Goal: Transaction & Acquisition: Purchase product/service

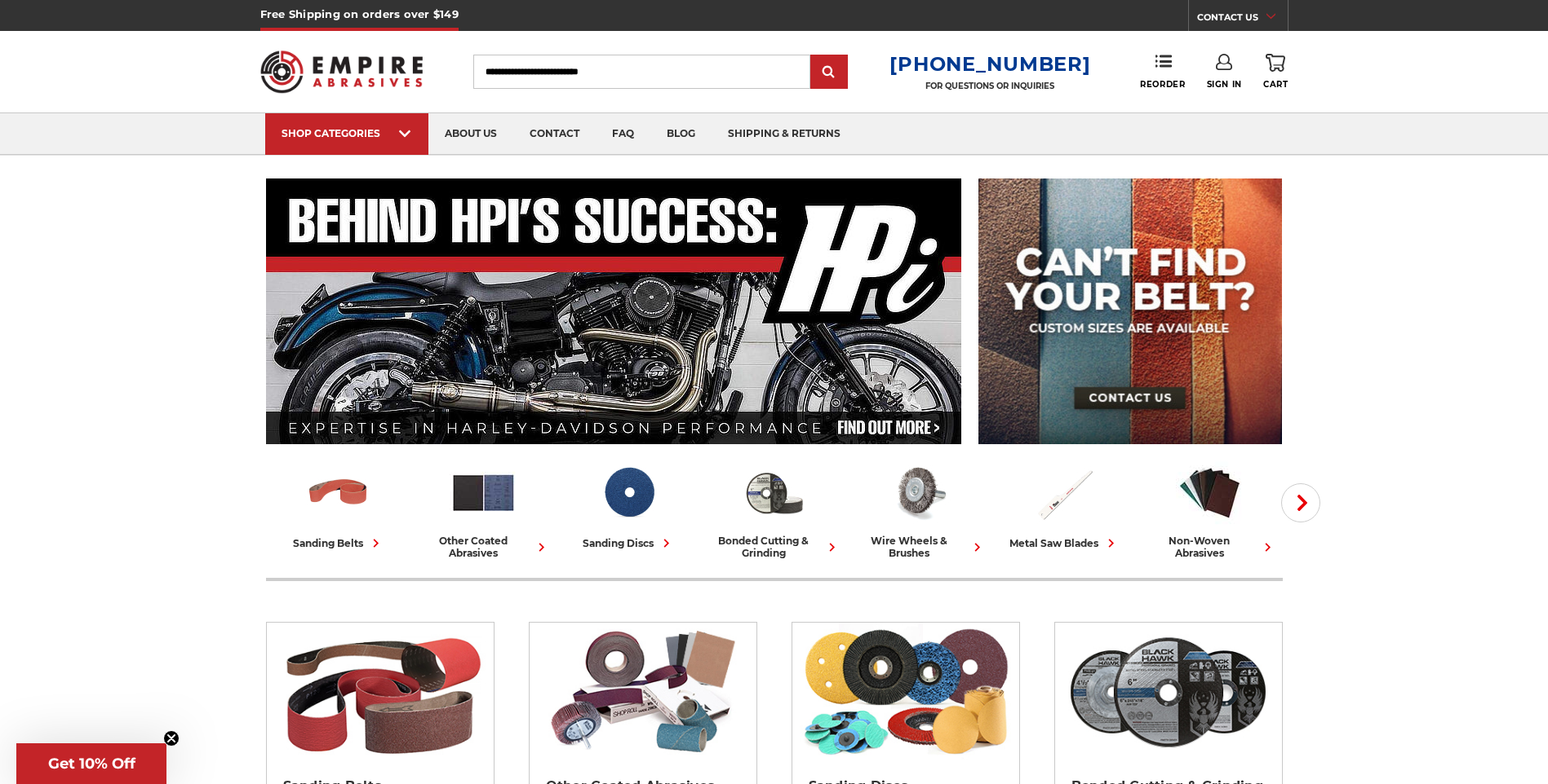
type input "**********"
click at [1223, 57] on icon at bounding box center [1223, 61] width 16 height 16
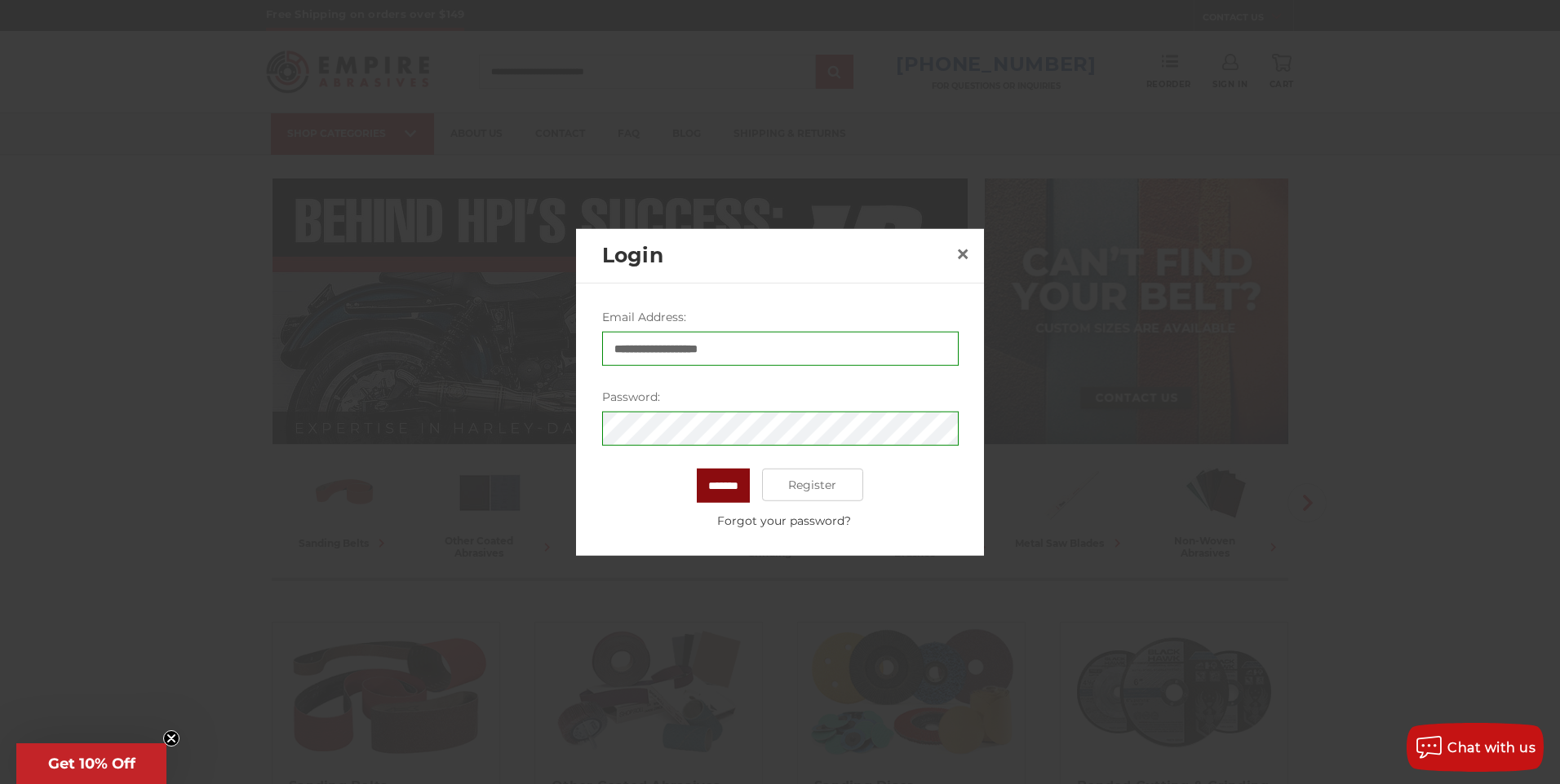
click at [727, 484] on input "*******" at bounding box center [723, 486] width 53 height 34
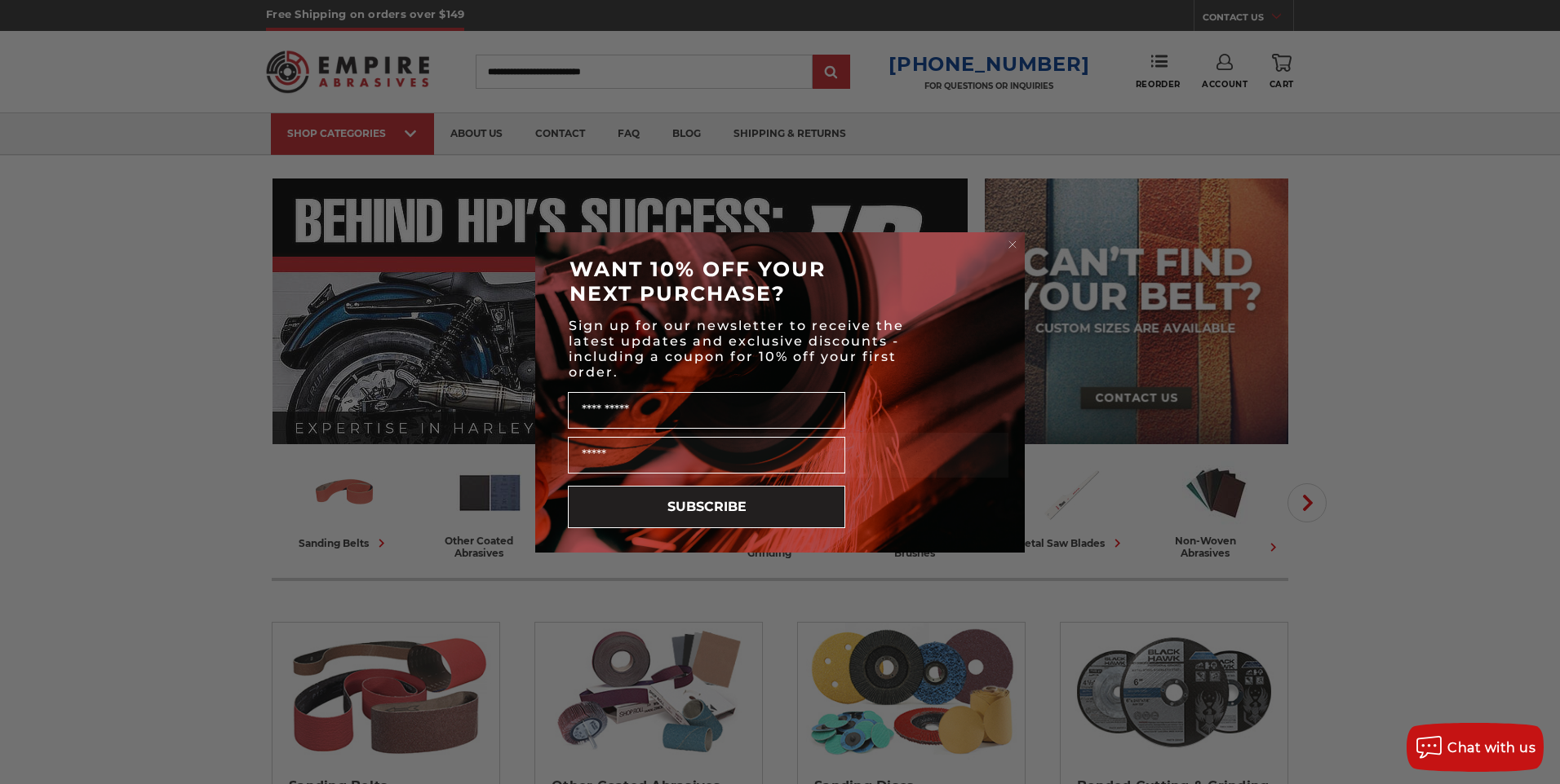
click at [1011, 248] on circle "Close dialog" at bounding box center [1013, 244] width 15 height 15
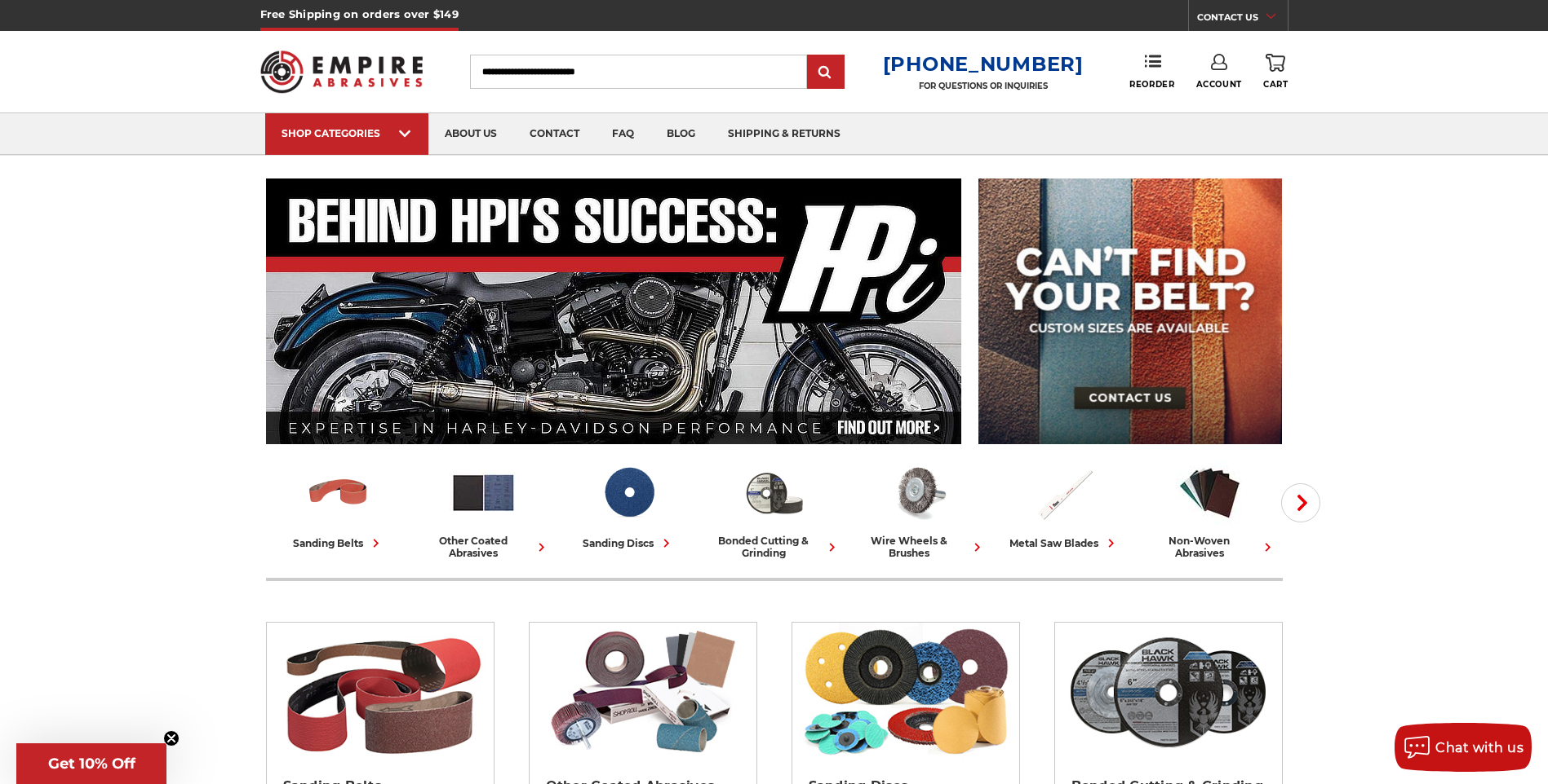
click at [1218, 58] on icon at bounding box center [1219, 61] width 16 height 16
click at [1153, 69] on icon at bounding box center [1153, 60] width 16 height 16
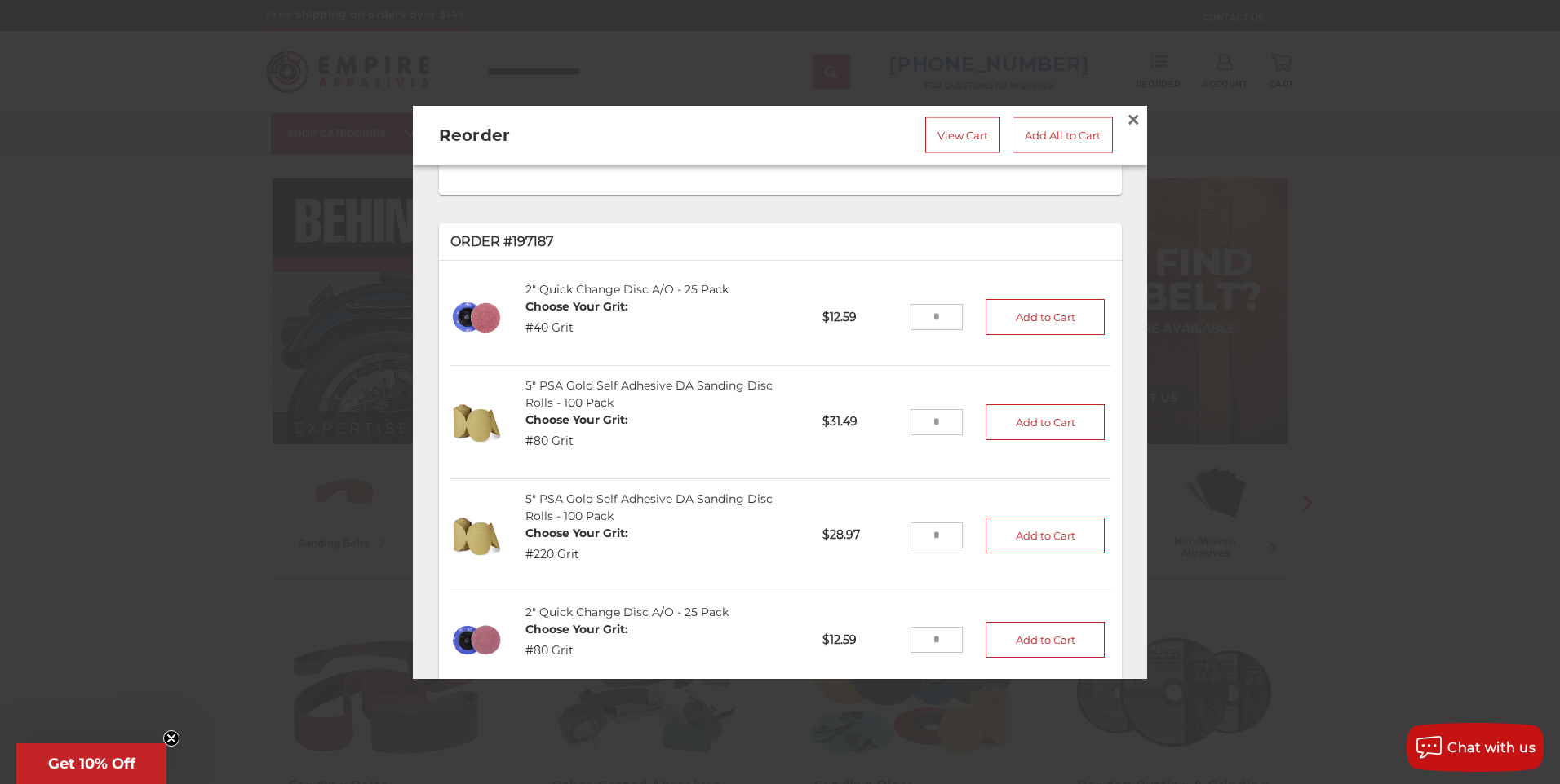
scroll to position [408, 0]
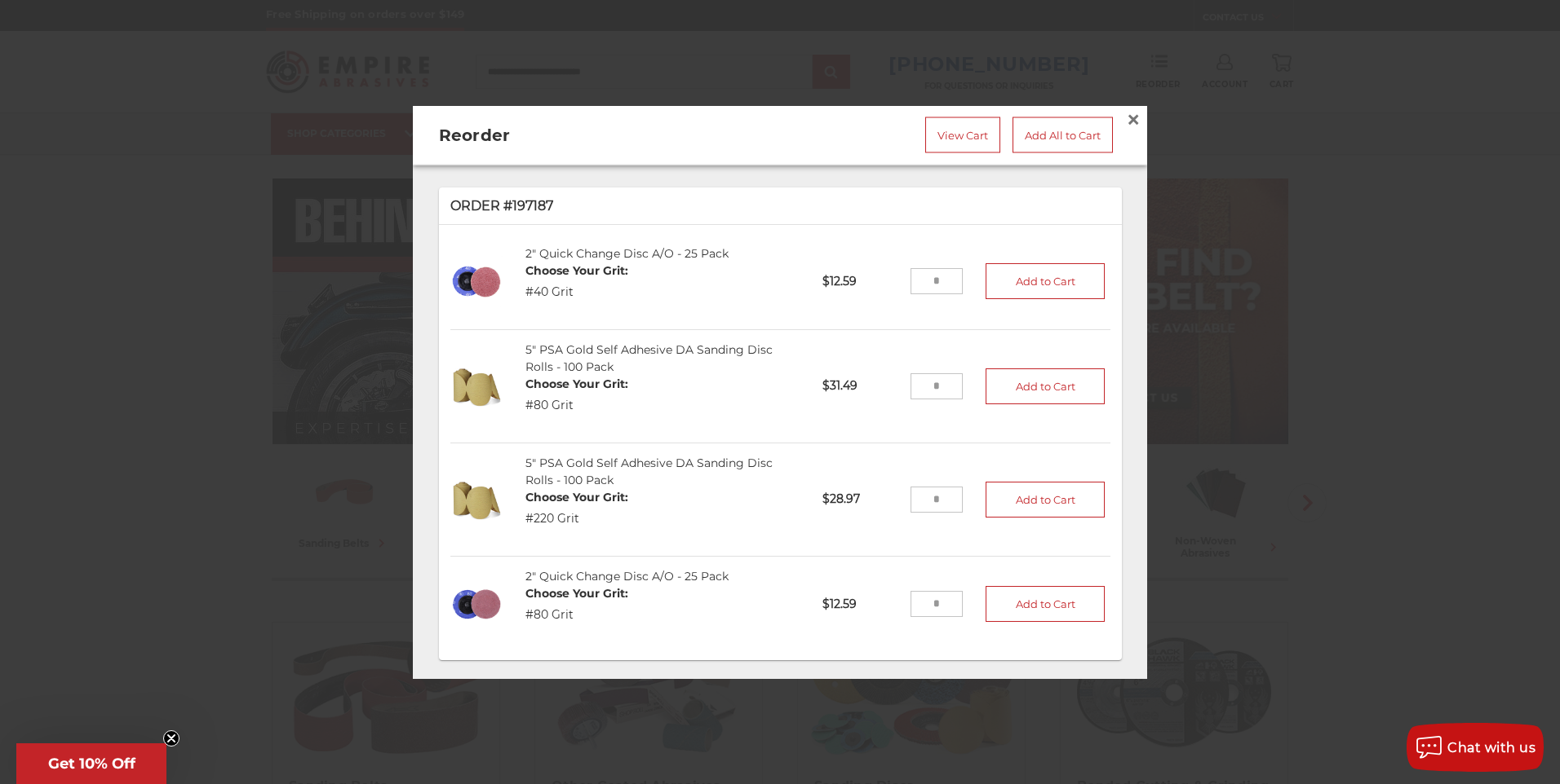
click at [927, 272] on input "tel" at bounding box center [937, 282] width 53 height 26
type input "**"
click at [993, 277] on button "Add to Cart" at bounding box center [1045, 282] width 119 height 36
click at [932, 385] on input "tel" at bounding box center [937, 387] width 53 height 26
type input "*"
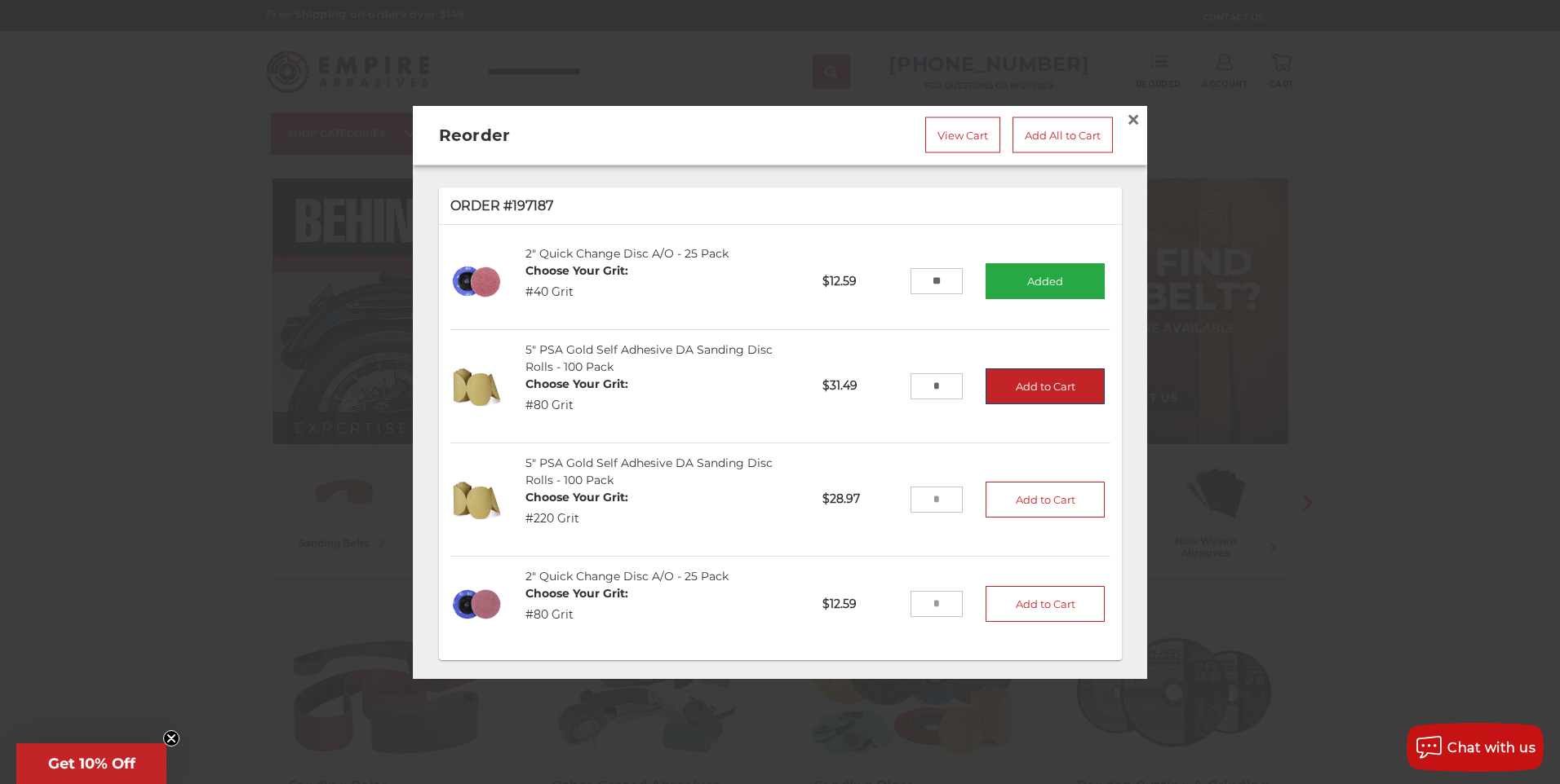
click at [991, 379] on button "Add to Cart" at bounding box center [1045, 387] width 119 height 36
click at [921, 499] on input "tel" at bounding box center [937, 500] width 53 height 26
type input "*"
click at [1037, 495] on button "Add to Cart" at bounding box center [1045, 500] width 119 height 36
click at [933, 600] on input "tel" at bounding box center [937, 605] width 53 height 26
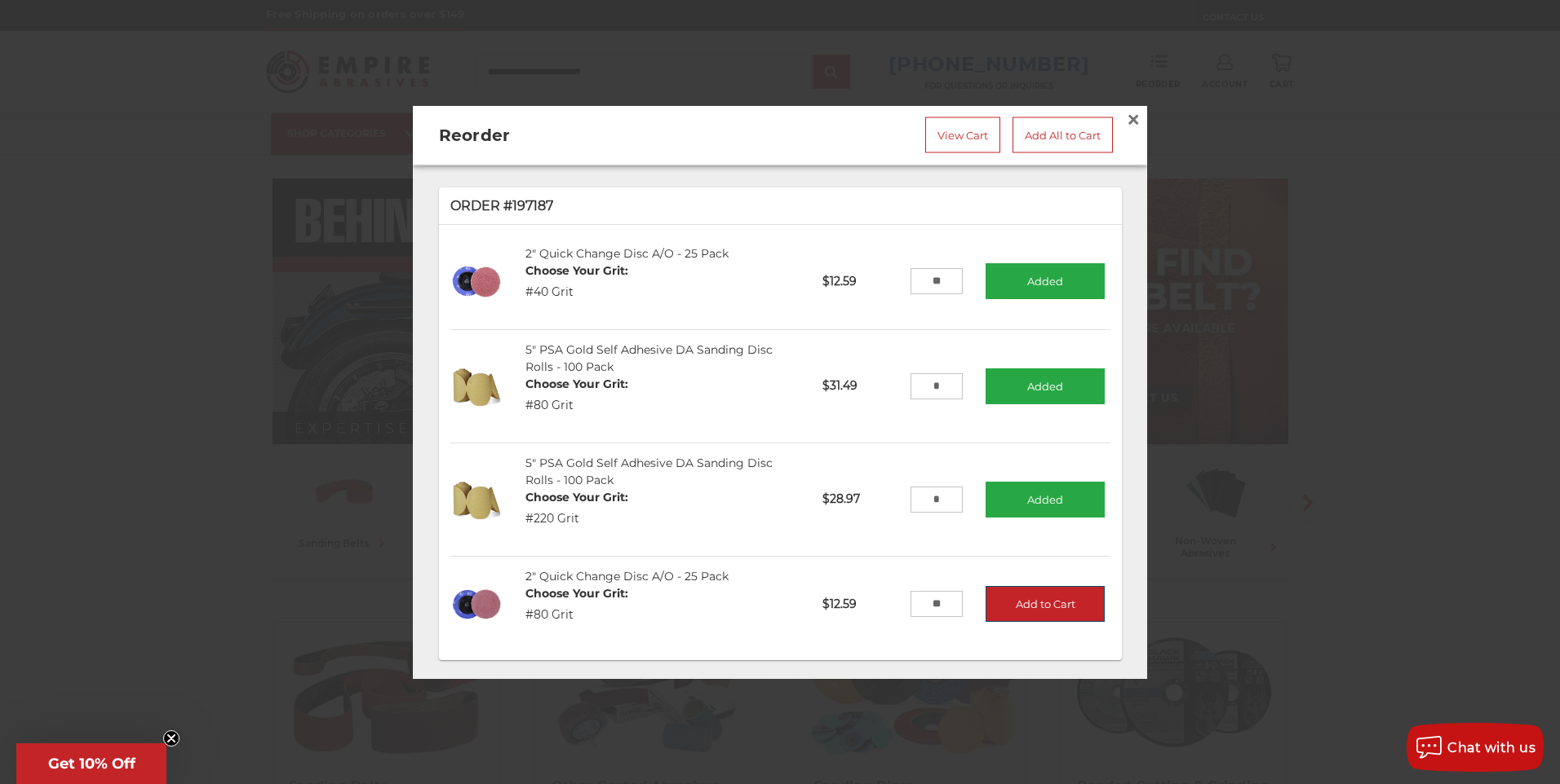
type input "**"
click at [1041, 599] on button "Add to Cart" at bounding box center [1045, 605] width 119 height 36
click at [951, 130] on link "View Cart" at bounding box center [963, 135] width 75 height 36
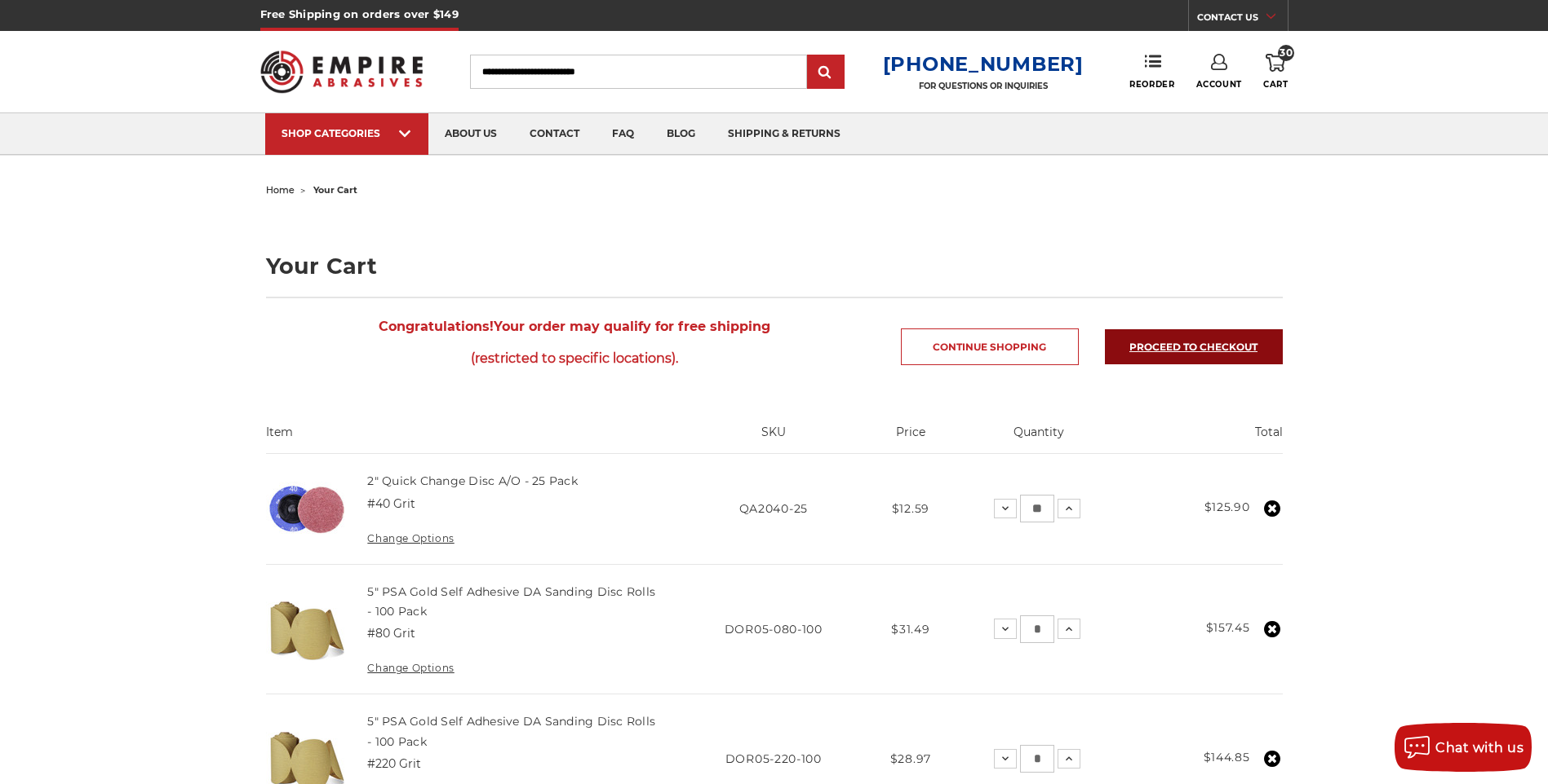
click at [1216, 354] on link "Proceed to checkout" at bounding box center [1193, 346] width 177 height 35
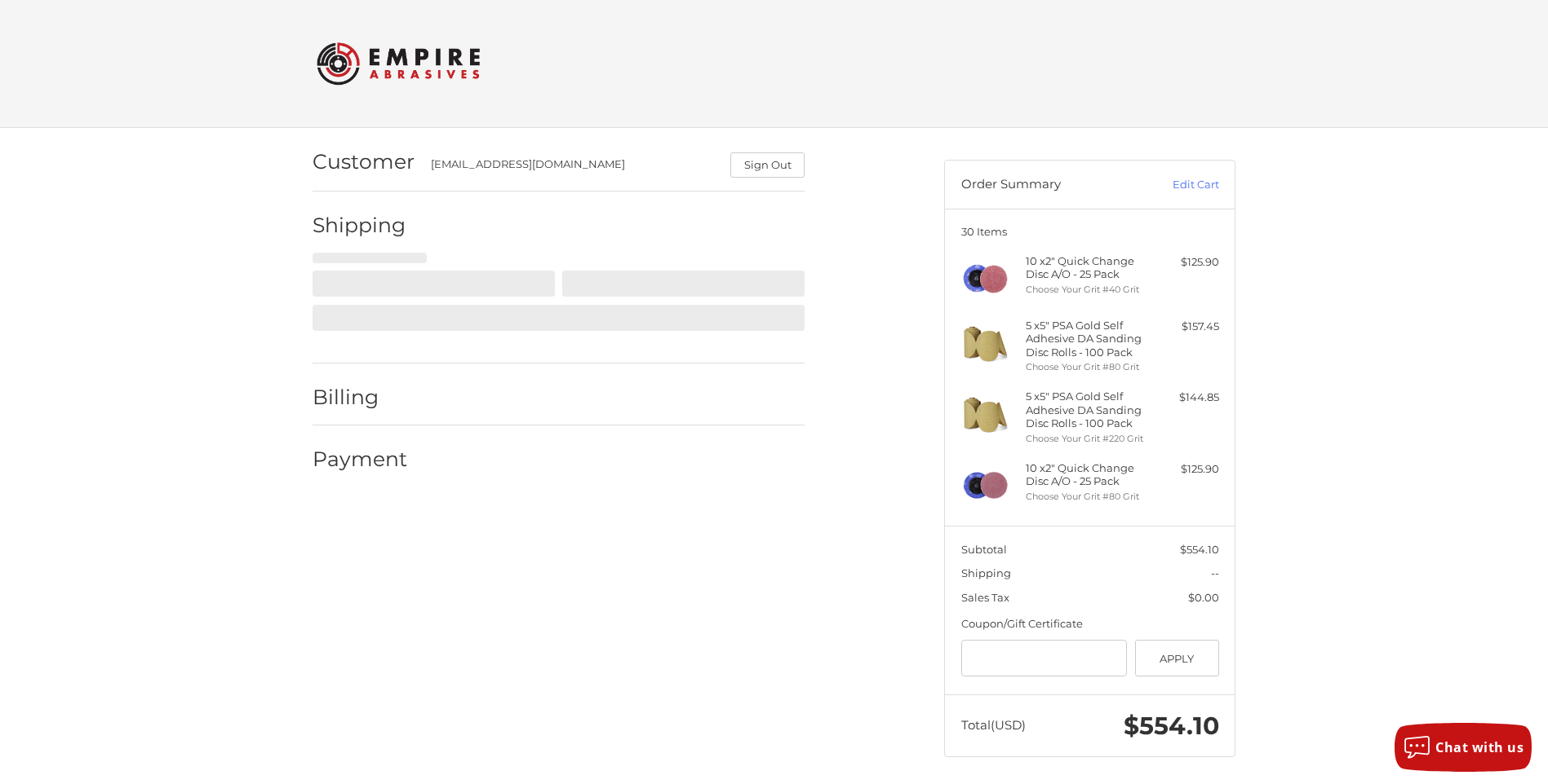
scroll to position [5, 0]
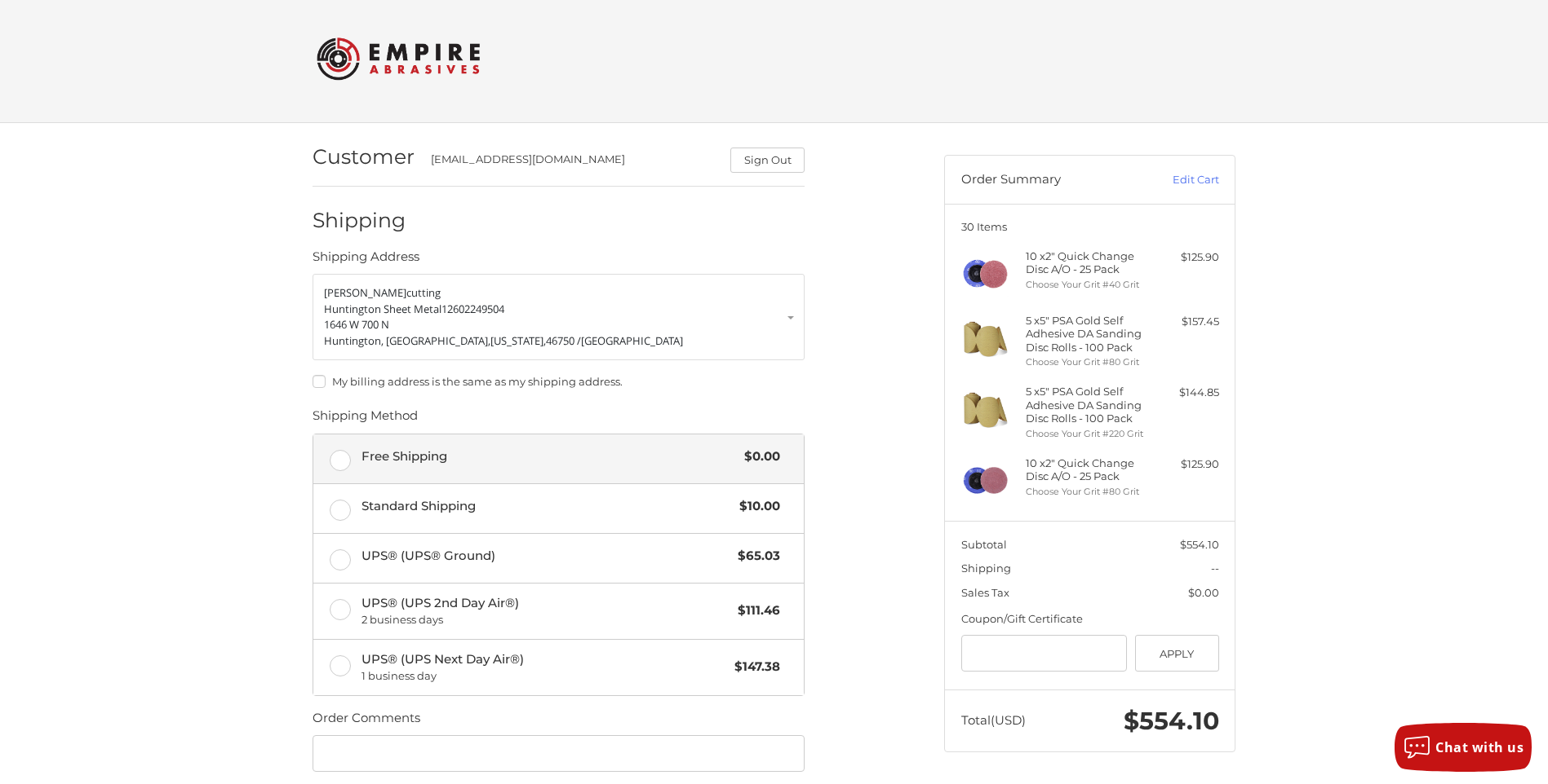
click at [345, 459] on label "Free Shipping $0.00" at bounding box center [558, 459] width 490 height 49
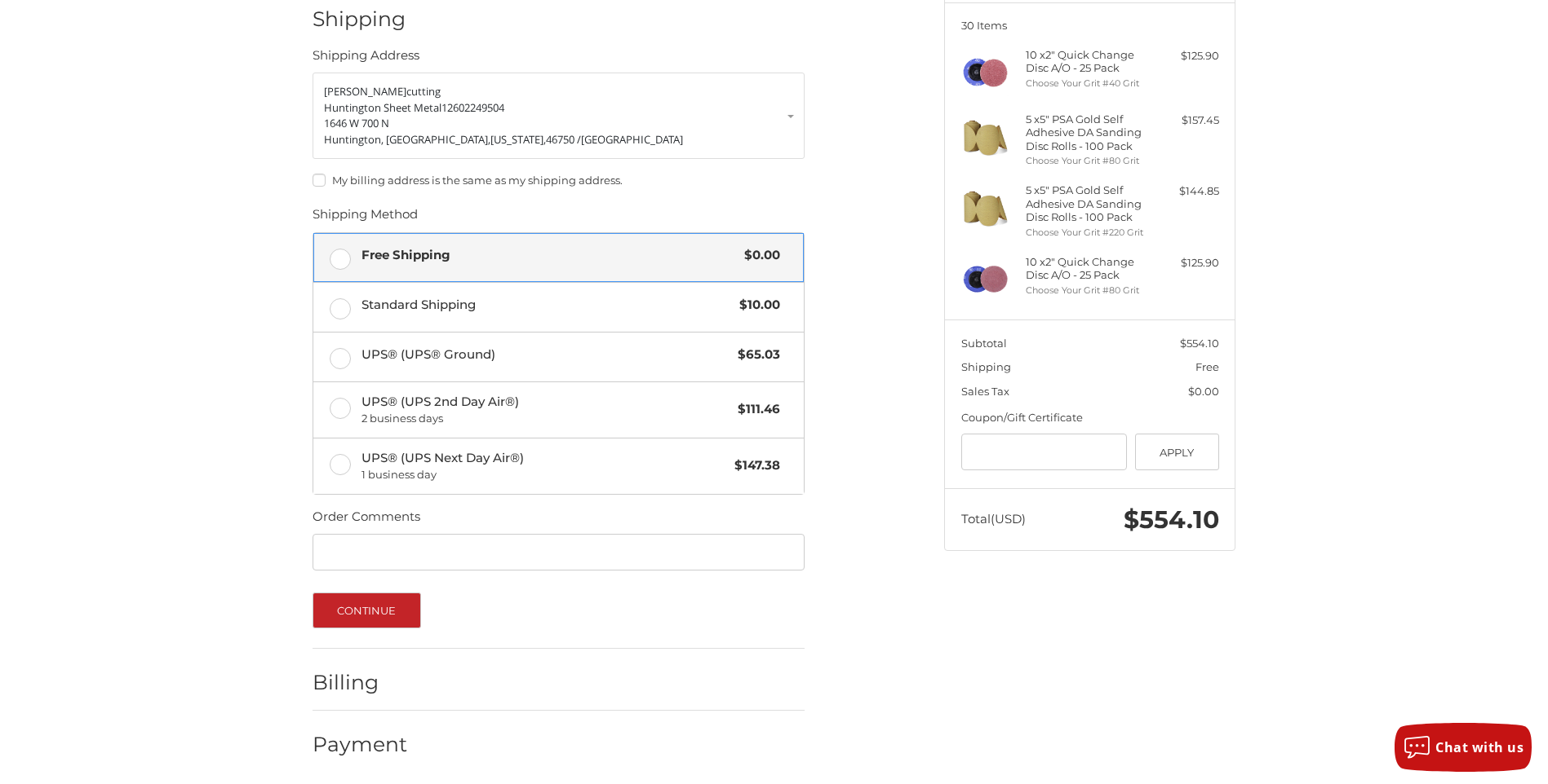
scroll to position [210, 0]
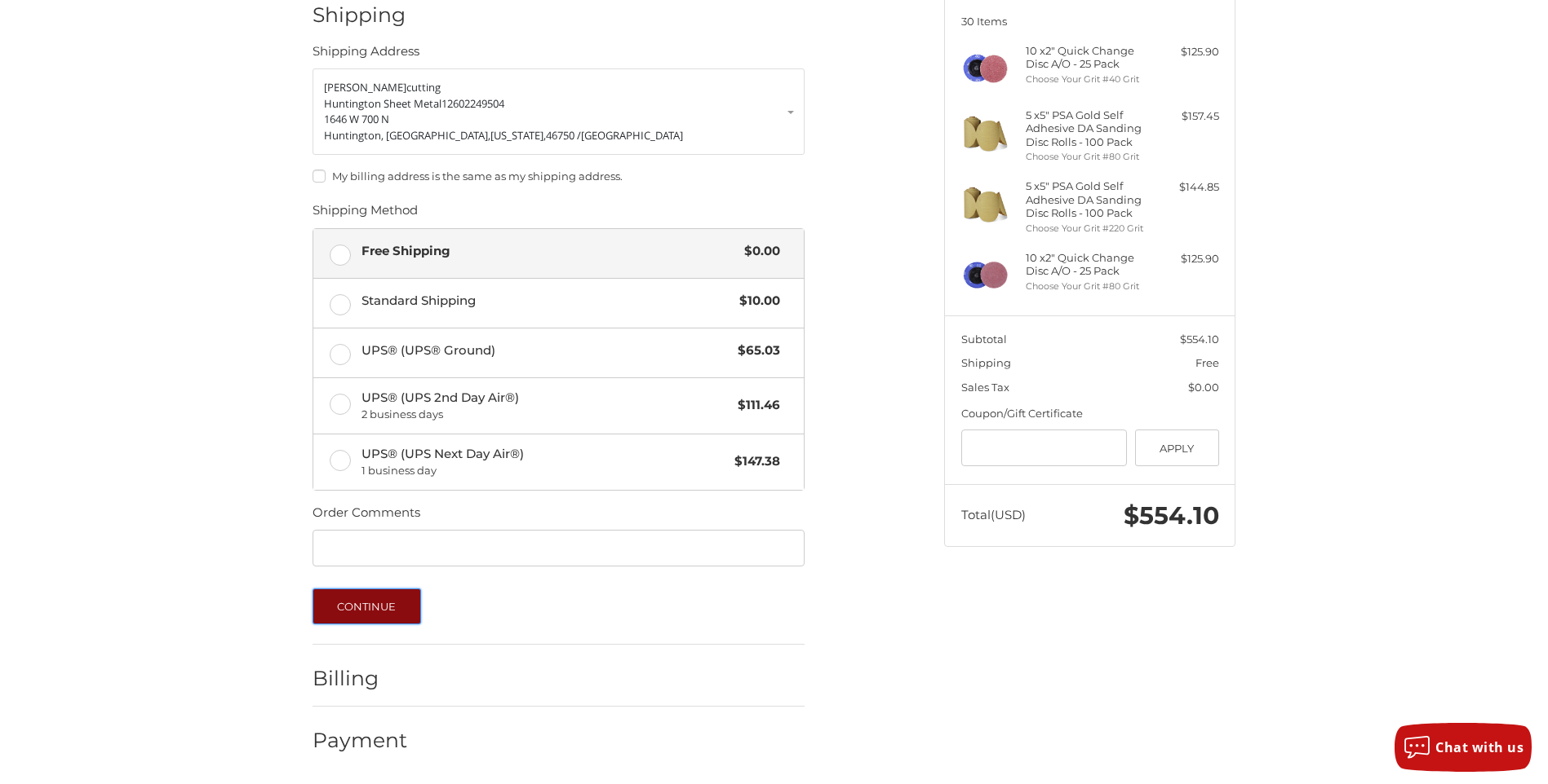
click at [373, 616] on button "Continue" at bounding box center [366, 607] width 109 height 36
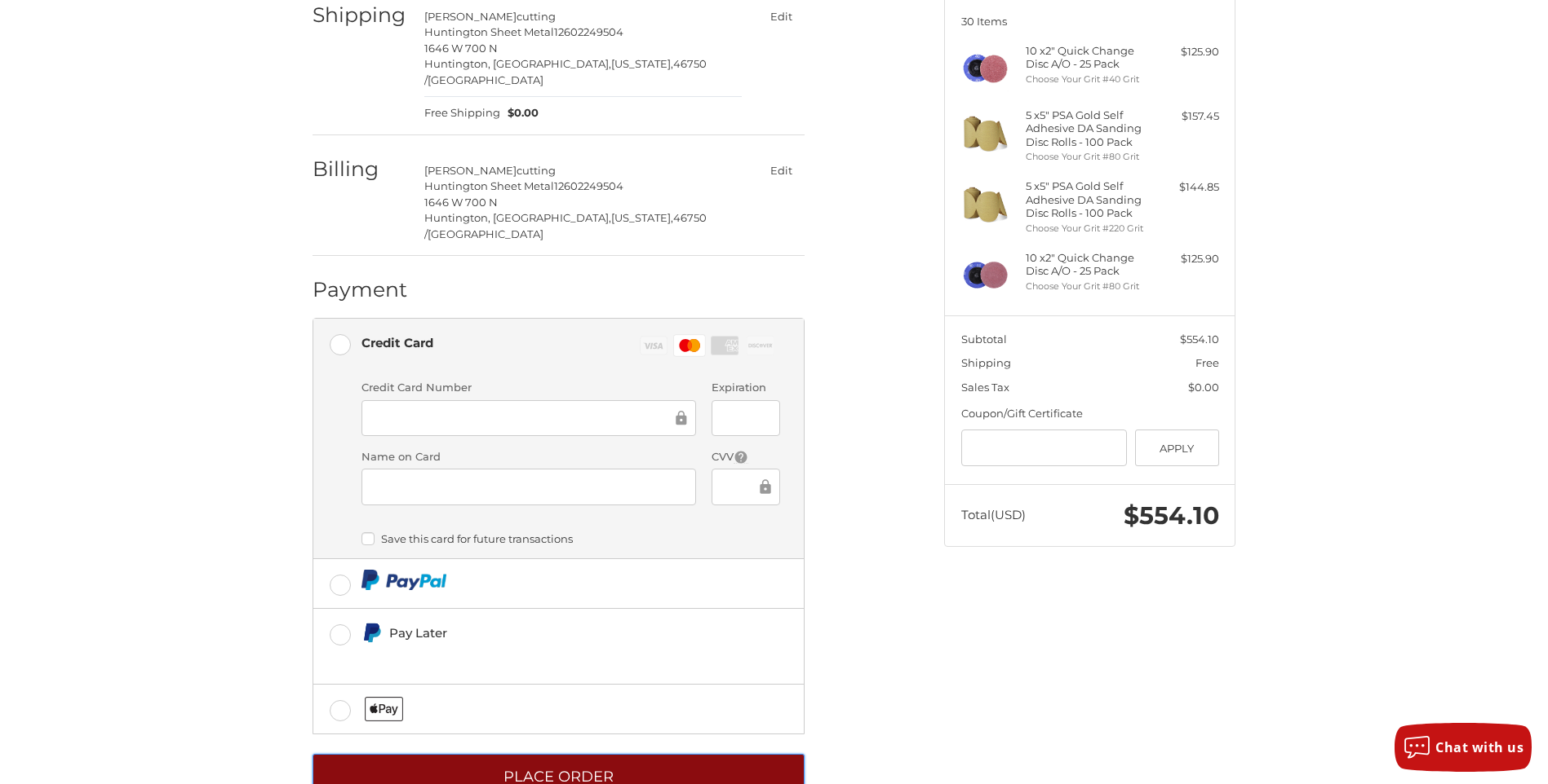
click at [544, 754] on button "Place Order" at bounding box center [558, 776] width 492 height 45
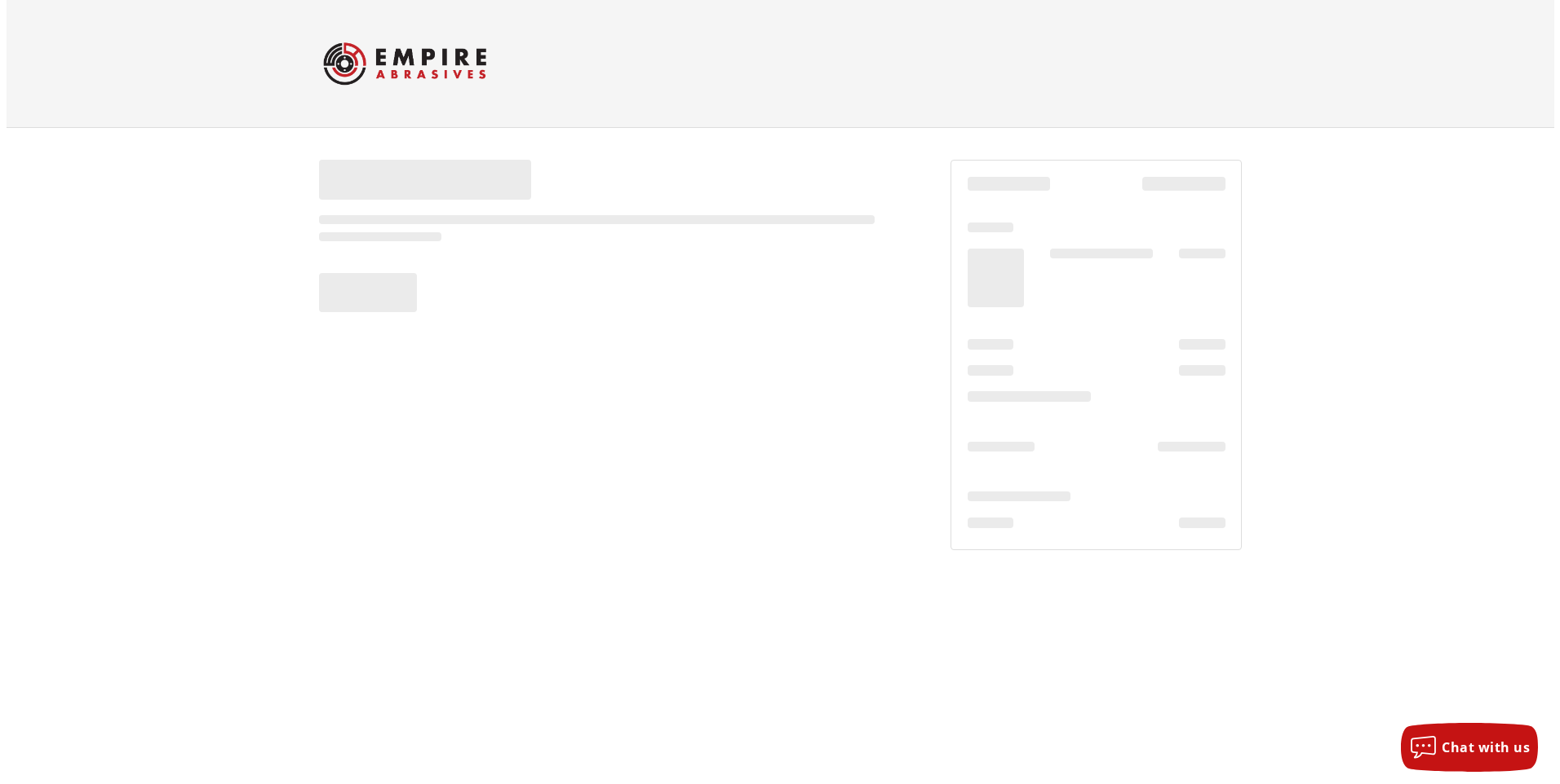
scroll to position [0, 0]
